Goal: Transaction & Acquisition: Purchase product/service

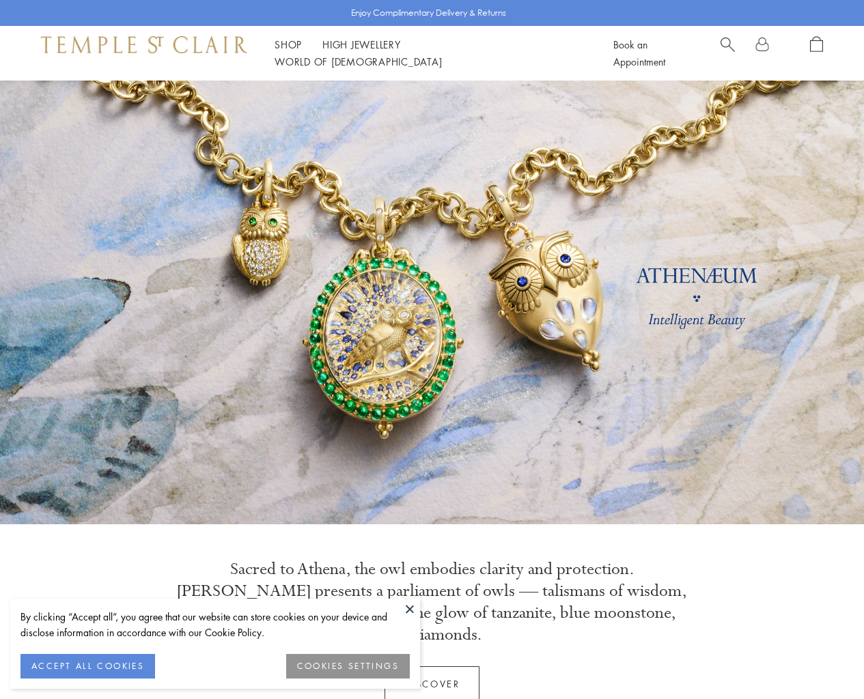
click at [93, 666] on button "ACCEPT ALL COOKIES" at bounding box center [87, 666] width 135 height 25
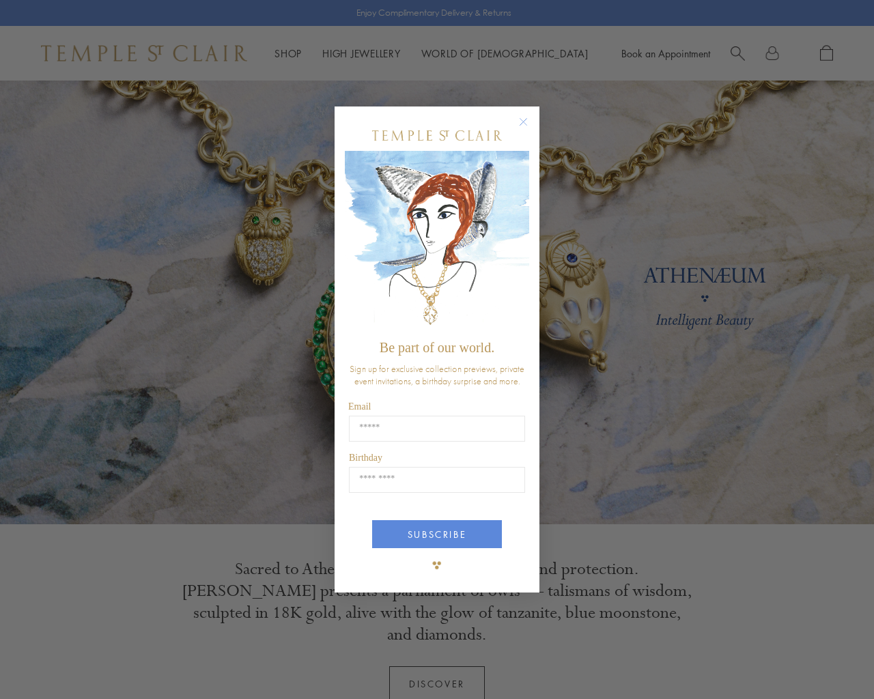
click at [520, 119] on icon "Close dialog" at bounding box center [523, 122] width 7 height 7
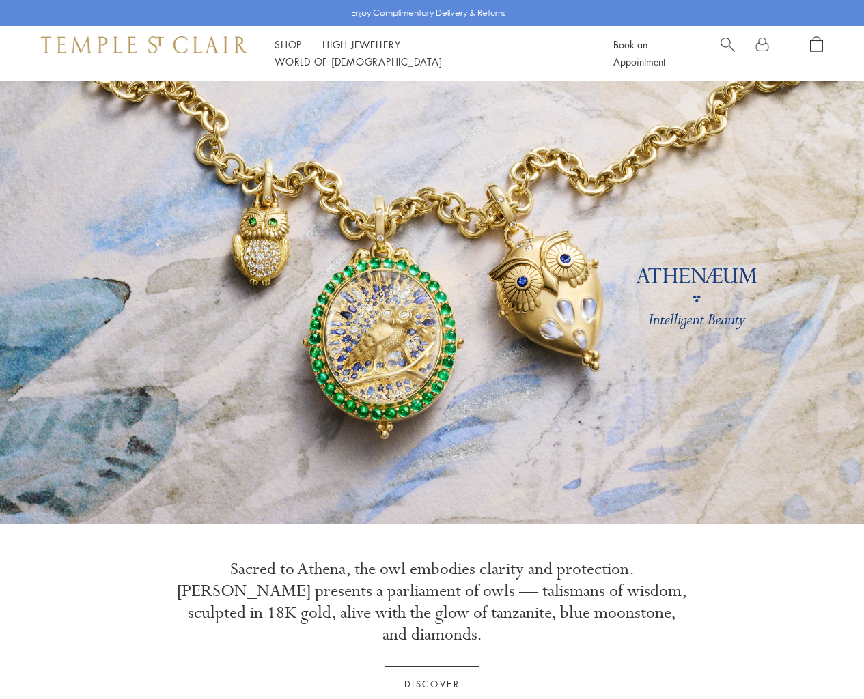
click at [365, 51] on link "High Jewellery High Jewellery" at bounding box center [361, 45] width 79 height 14
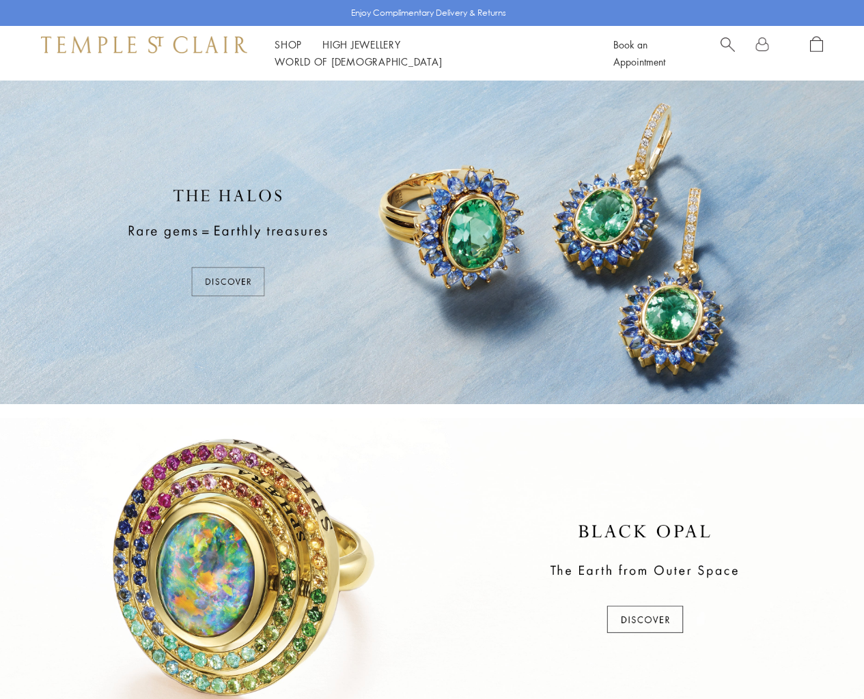
scroll to position [525, 0]
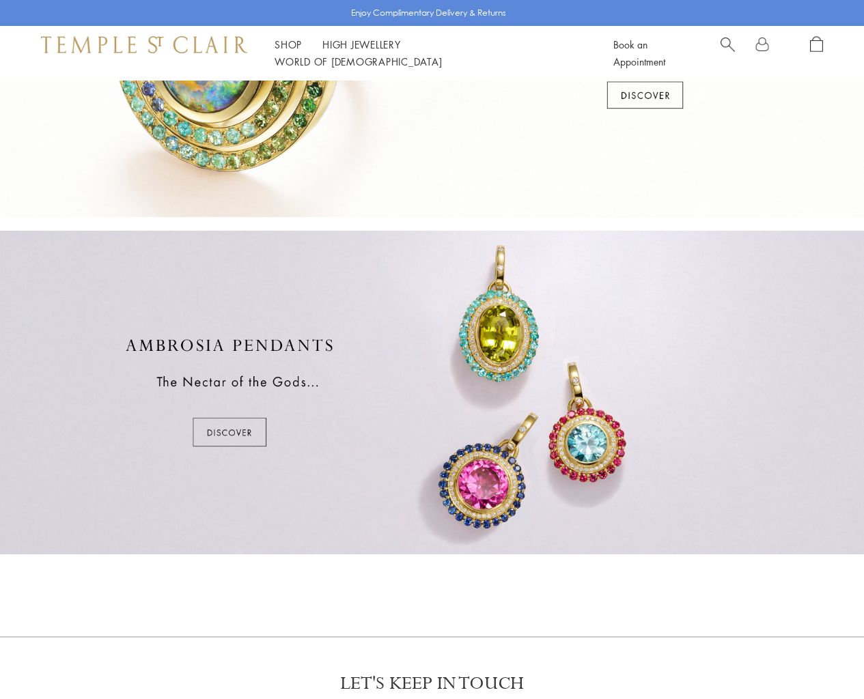
click at [287, 51] on link "Shop Shop" at bounding box center [288, 45] width 27 height 14
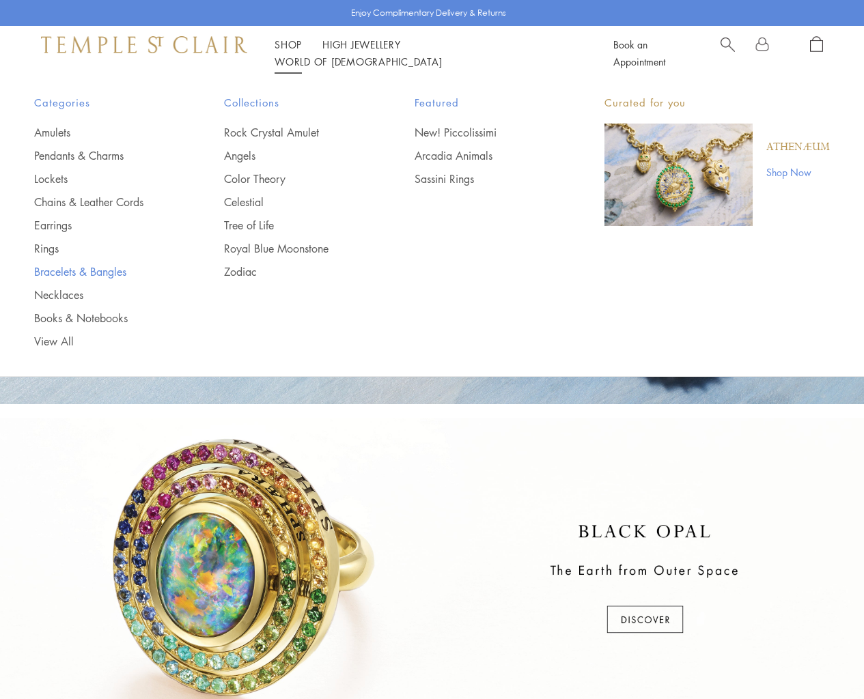
click at [72, 270] on link "Bracelets & Bangles" at bounding box center [101, 271] width 135 height 15
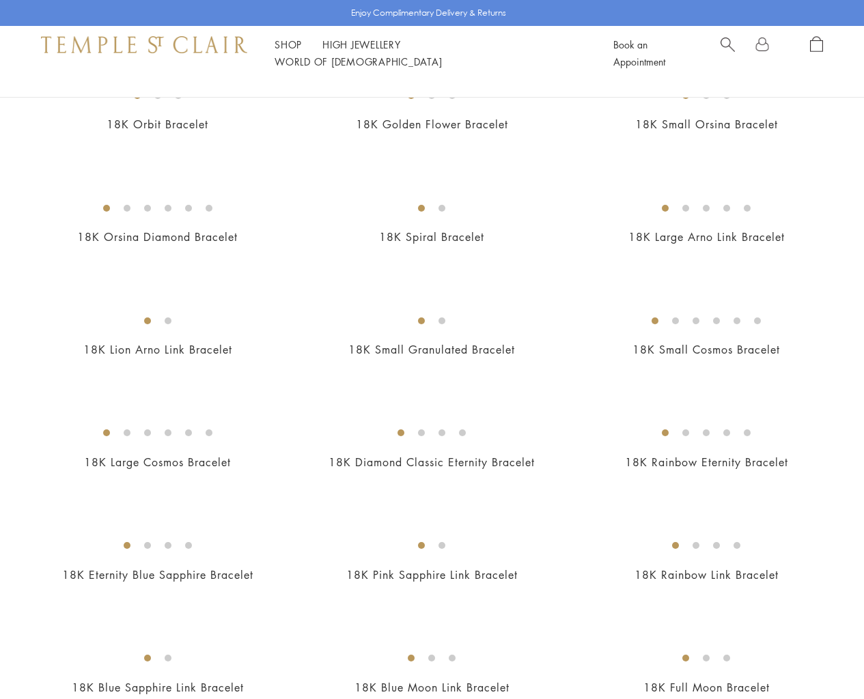
scroll to position [1049, 0]
